Goal: Information Seeking & Learning: Understand process/instructions

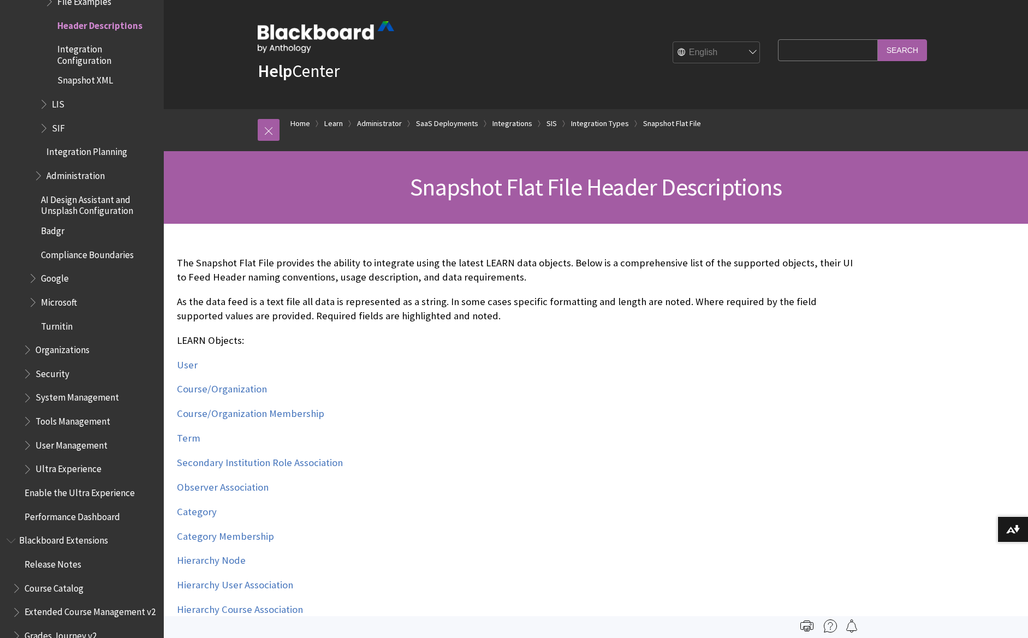
scroll to position [229, 0]
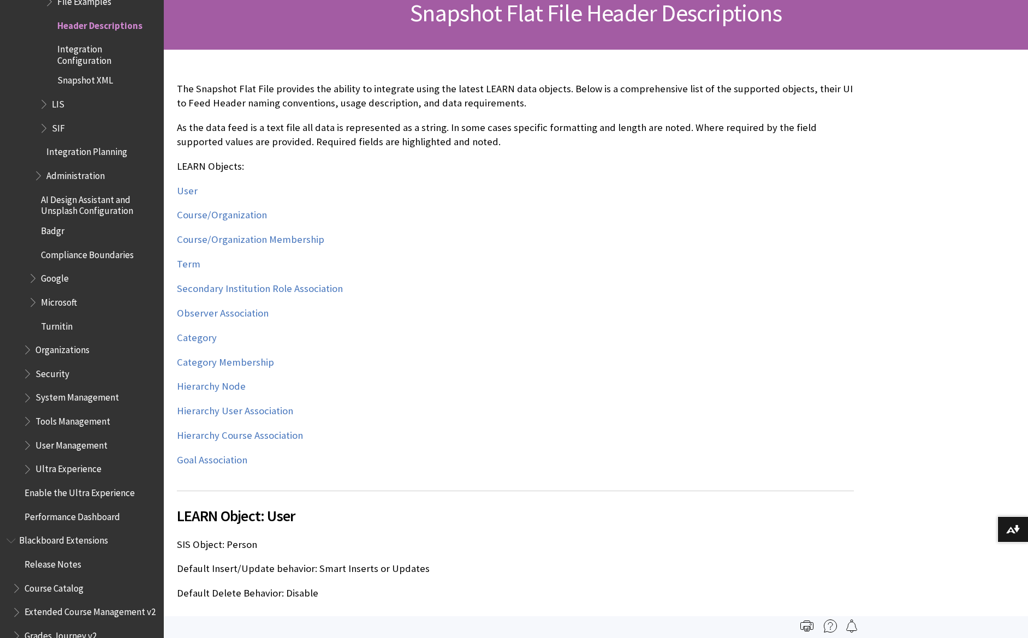
click at [351, 441] on div "The Snapshot Flat File provides the ability to integrate using the latest LEARN…" at bounding box center [515, 275] width 677 height 406
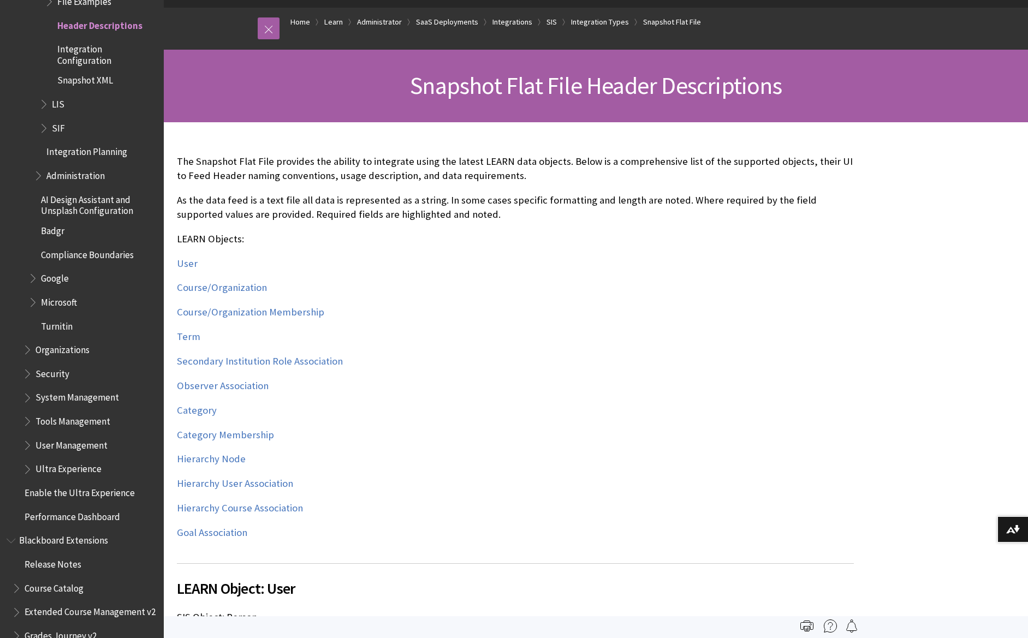
scroll to position [106, 0]
click at [280, 483] on link "Hierarchy User Association" at bounding box center [235, 483] width 116 height 13
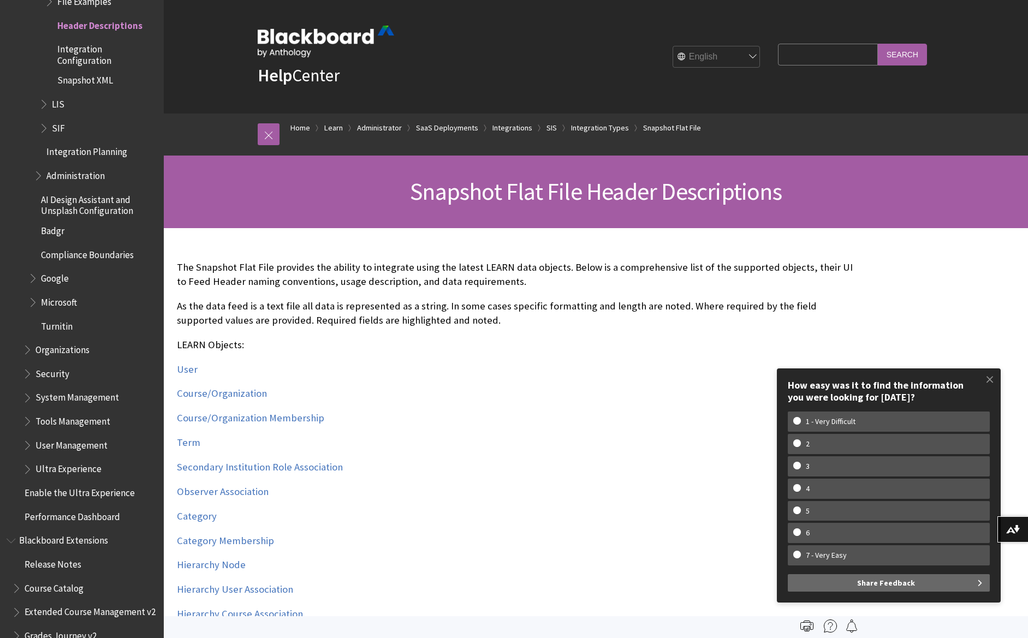
click at [344, 364] on p "User" at bounding box center [515, 370] width 677 height 14
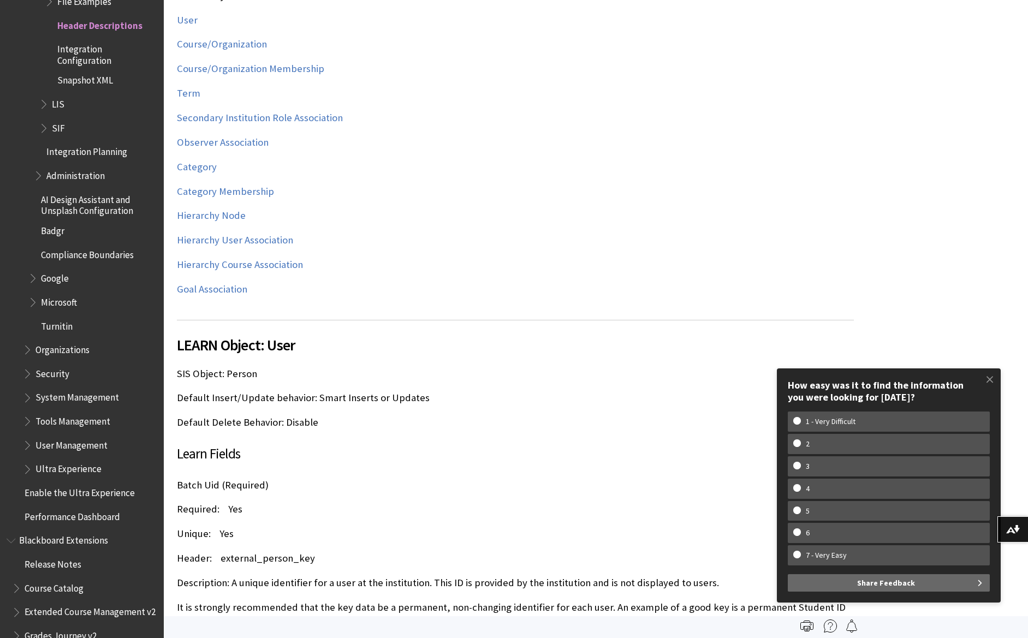
scroll to position [468, 0]
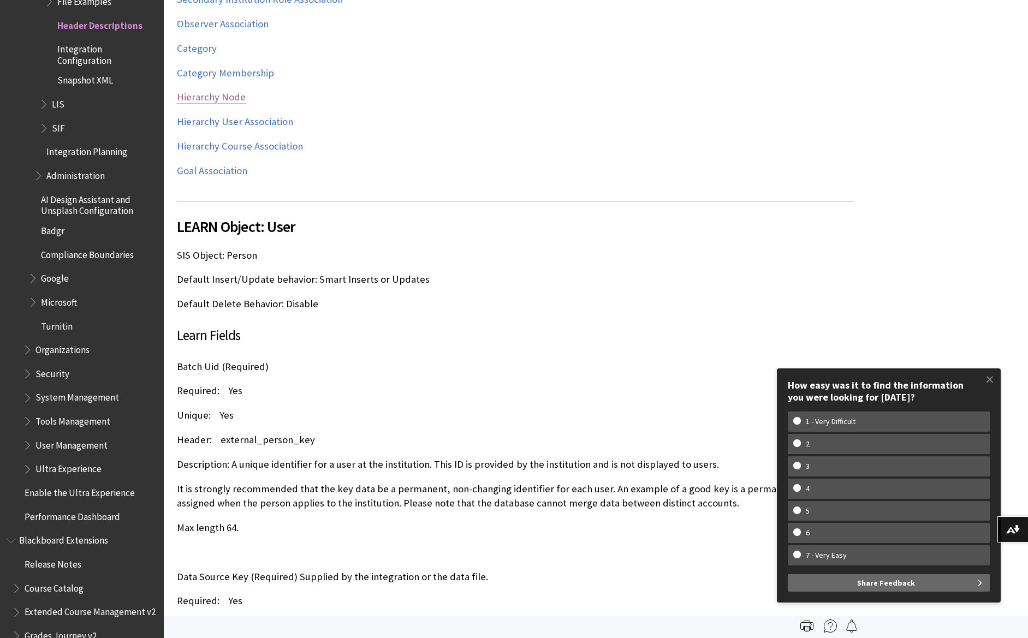
click at [225, 99] on link "Hierarchy Node" at bounding box center [211, 97] width 69 height 13
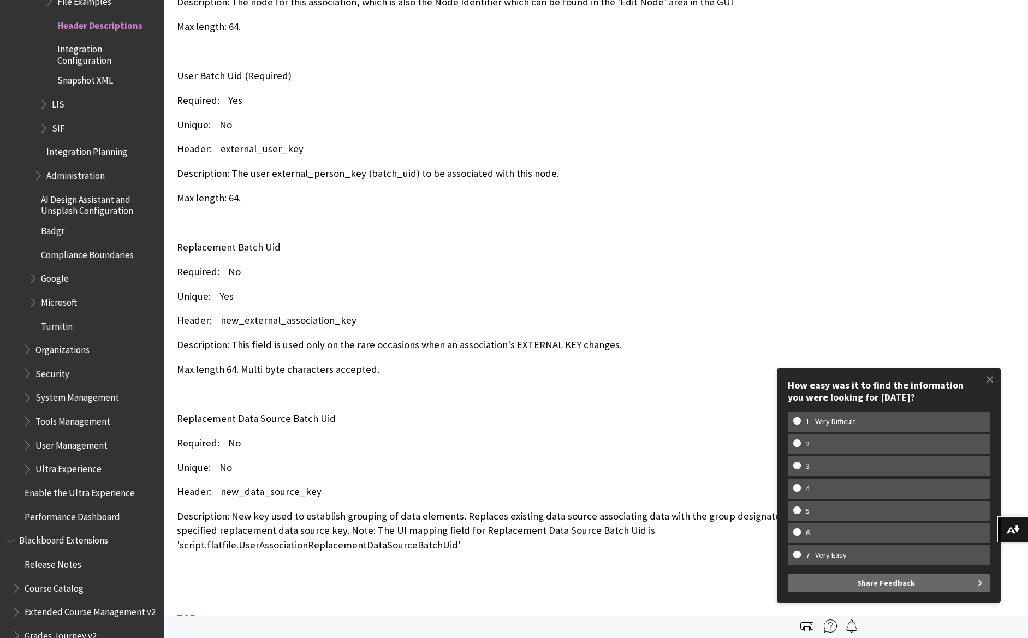
scroll to position [29989, 0]
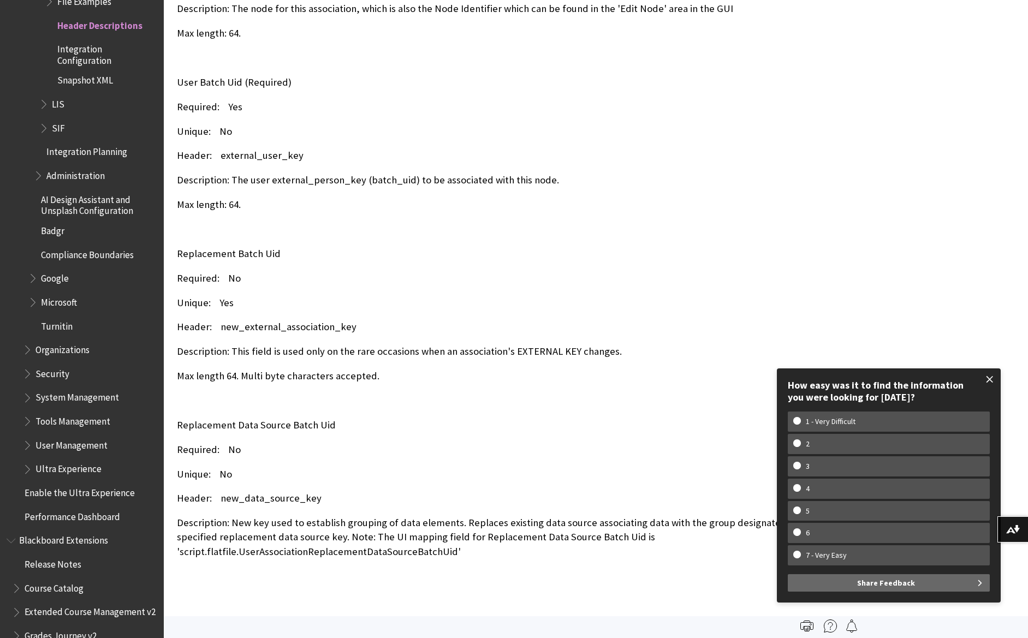
click at [990, 381] on span at bounding box center [989, 379] width 23 height 23
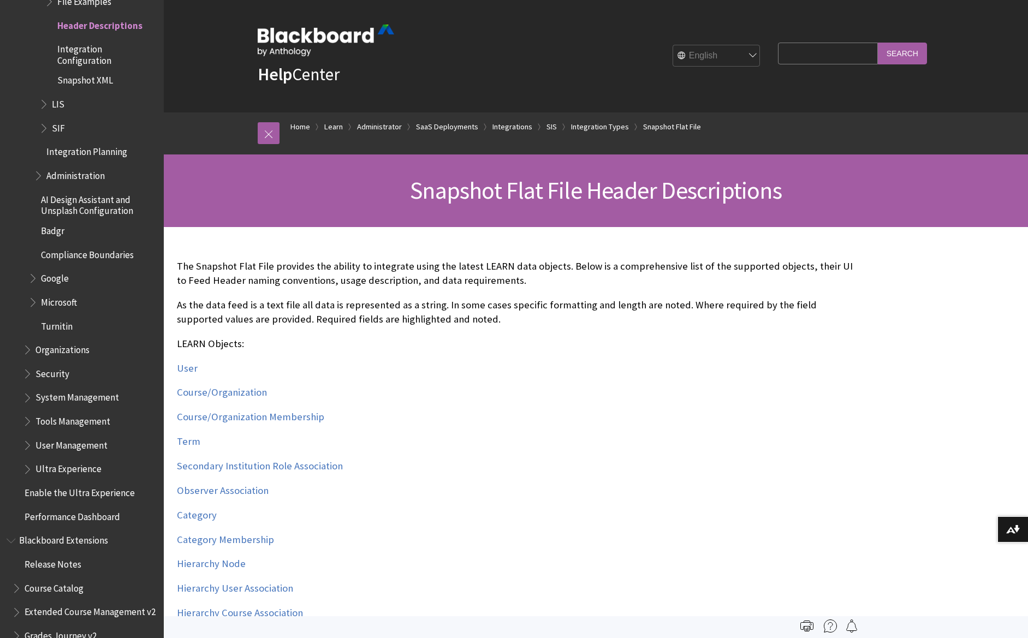
scroll to position [0, 0]
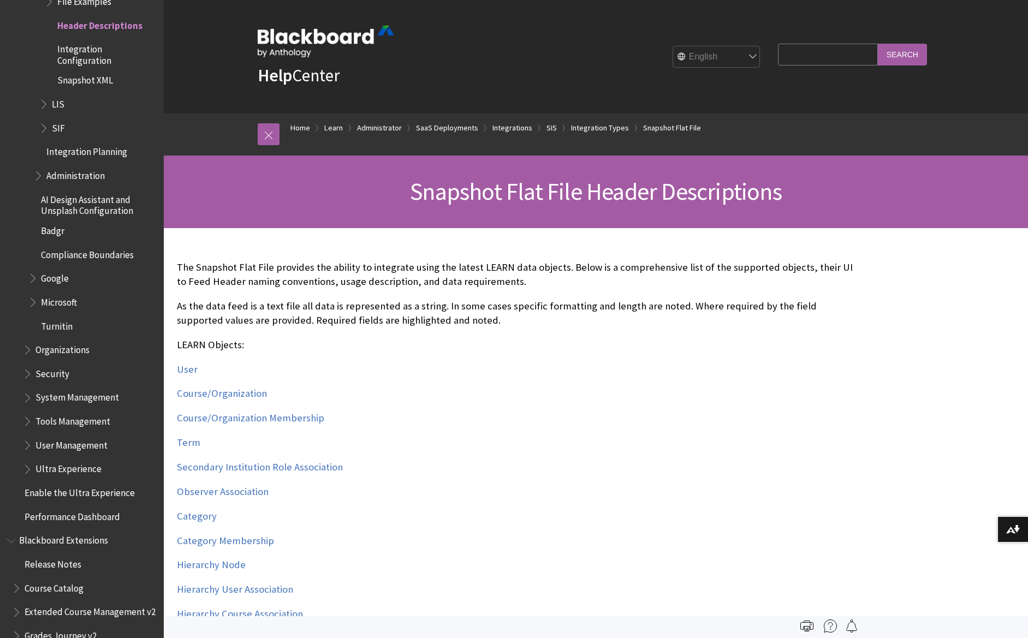
click at [539, 367] on p "User" at bounding box center [515, 370] width 677 height 14
click at [323, 364] on p "User" at bounding box center [515, 370] width 677 height 14
click at [187, 370] on link "User" at bounding box center [187, 369] width 21 height 13
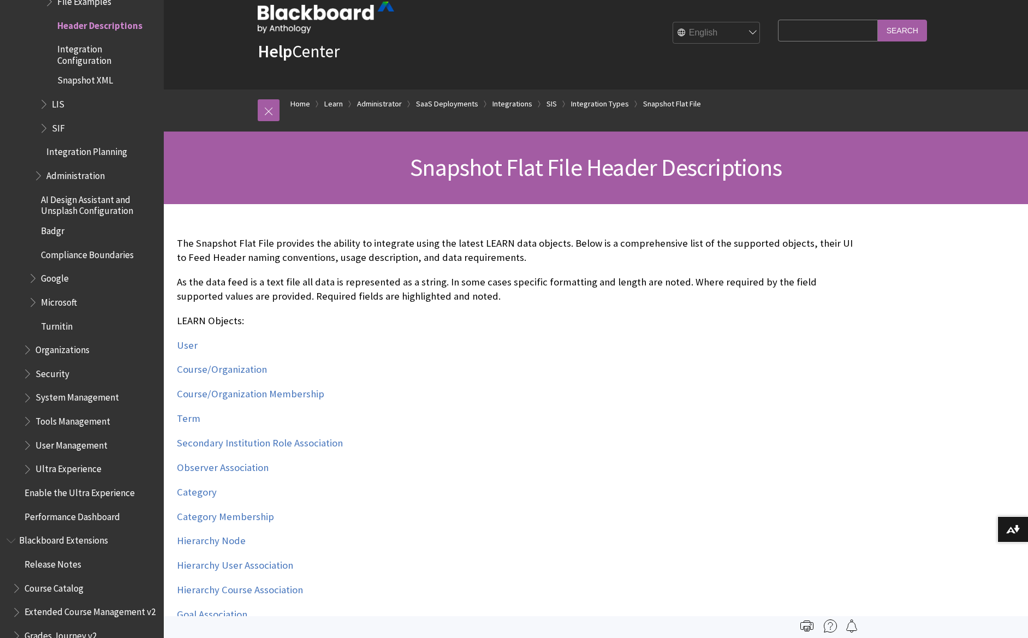
scroll to position [25, 0]
click at [453, 419] on p "Term" at bounding box center [515, 418] width 677 height 14
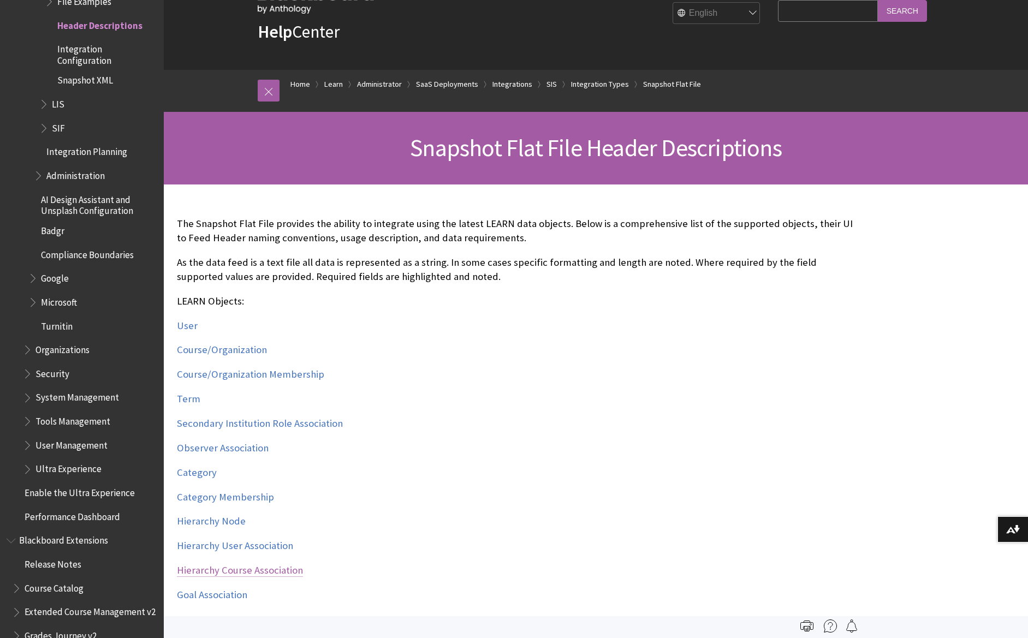
click at [250, 573] on link "Hierarchy Course Association" at bounding box center [240, 570] width 126 height 13
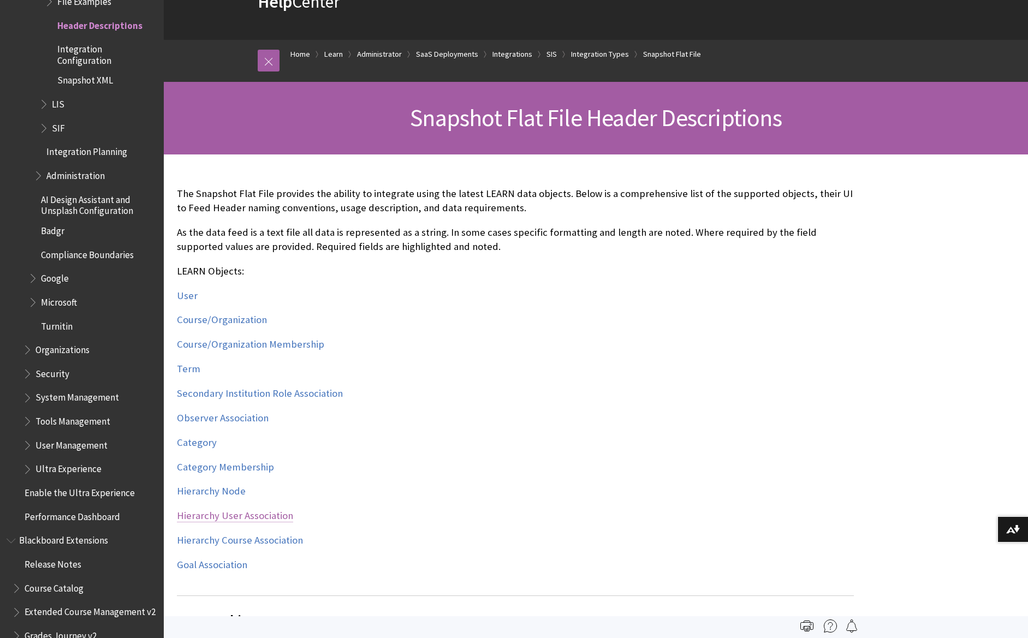
click at [270, 517] on link "Hierarchy User Association" at bounding box center [235, 515] width 116 height 13
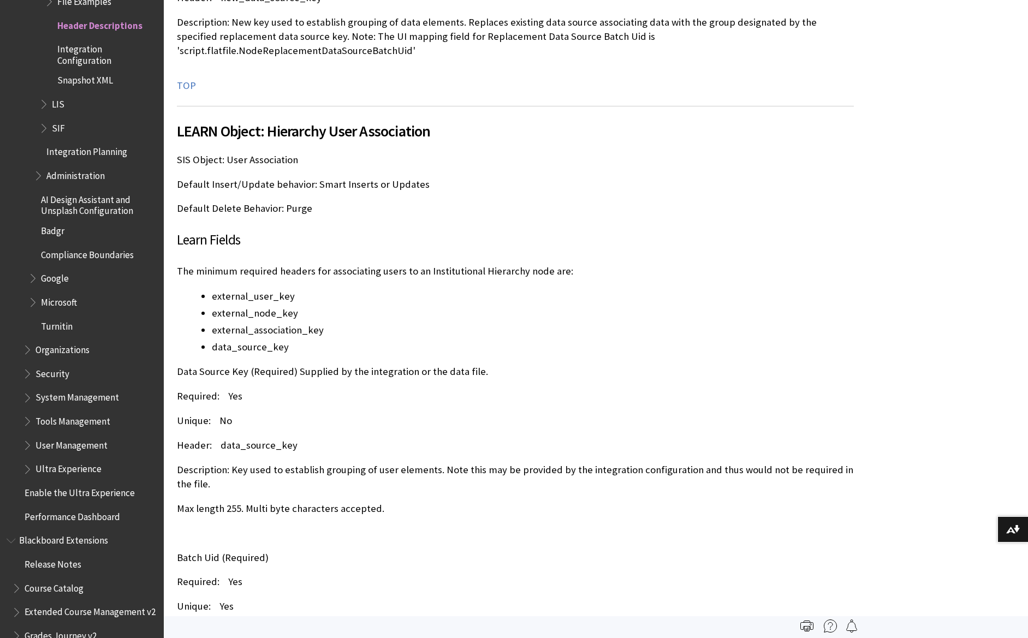
click at [260, 340] on li "data_source_key" at bounding box center [533, 347] width 642 height 15
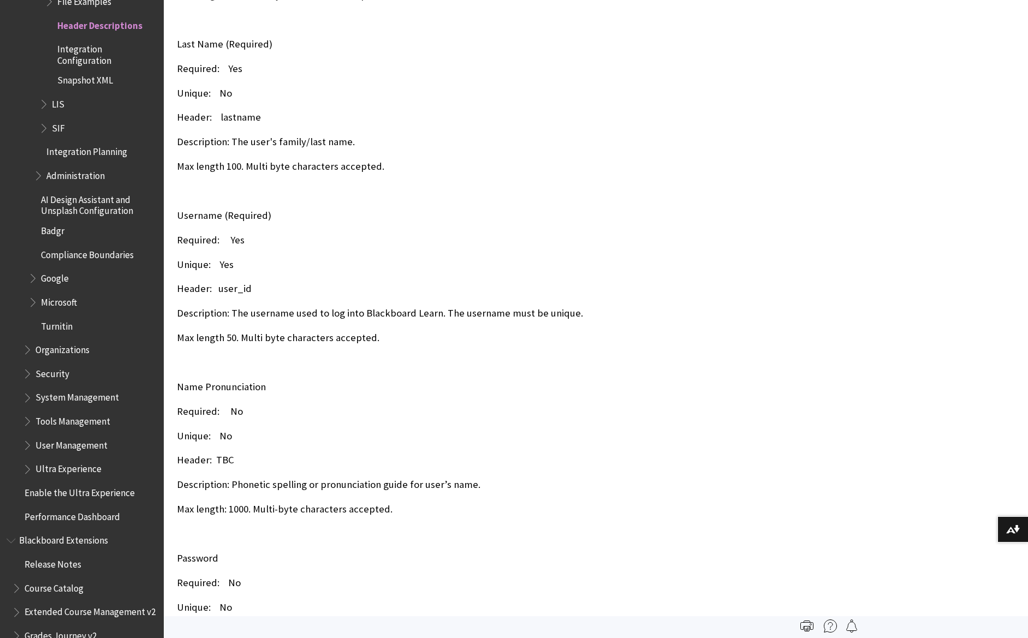
scroll to position [0, 0]
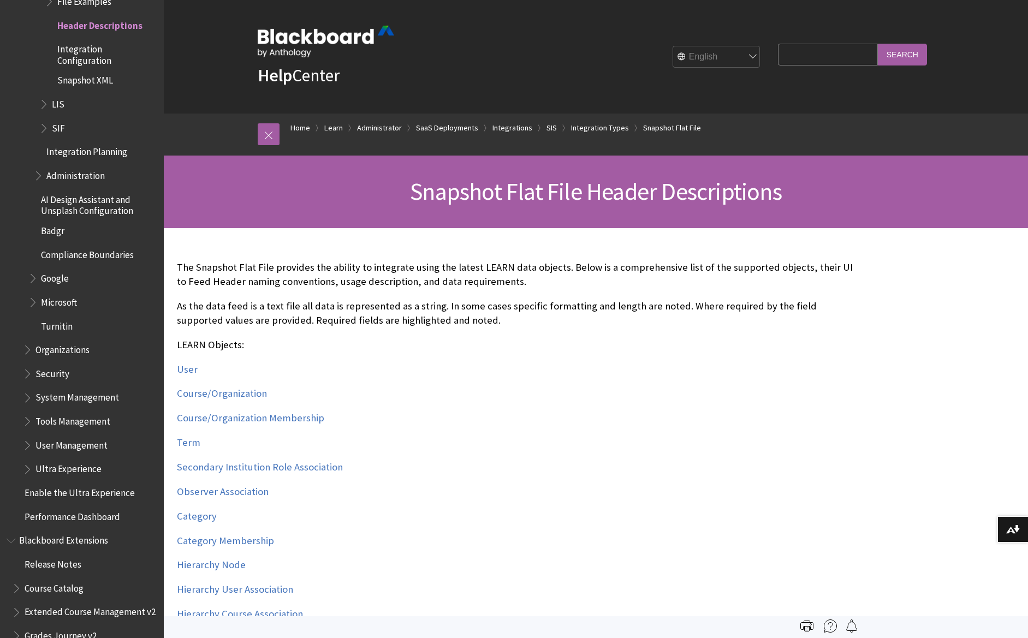
click at [621, 406] on div "The Snapshot Flat File provides the ability to integrate using the latest LEARN…" at bounding box center [515, 453] width 677 height 386
